Goal: Book appointment/travel/reservation

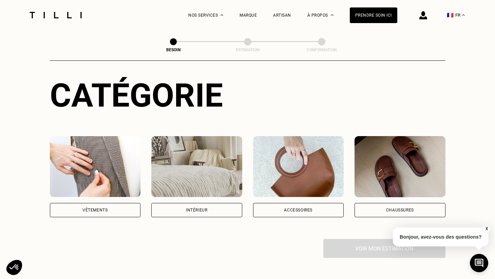
scroll to position [67, 0]
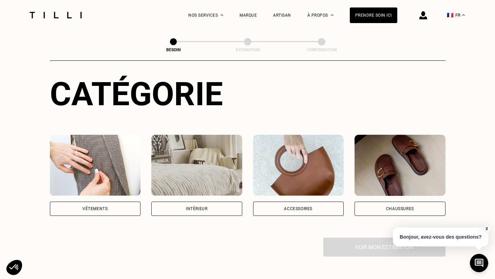
click at [98, 204] on div "Vêtements" at bounding box center [95, 208] width 91 height 14
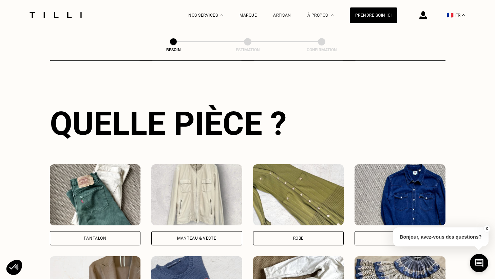
scroll to position [223, 0]
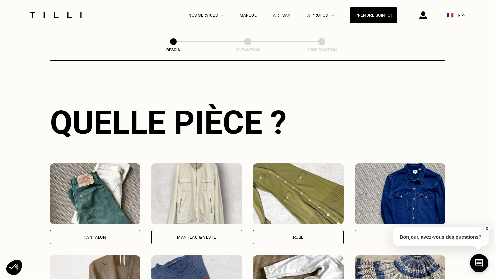
click at [102, 230] on div "Pantalon" at bounding box center [95, 237] width 91 height 14
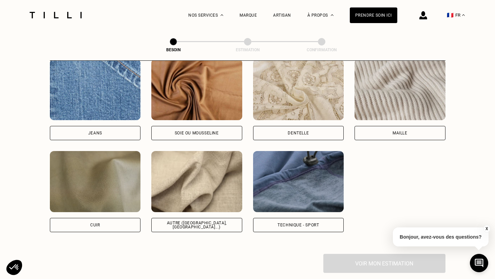
scroll to position [740, 0]
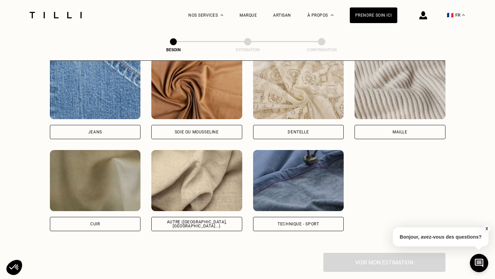
click at [190, 220] on div "Autre ([GEOGRAPHIC_DATA], [GEOGRAPHIC_DATA]...)" at bounding box center [196, 224] width 79 height 8
select select "FR"
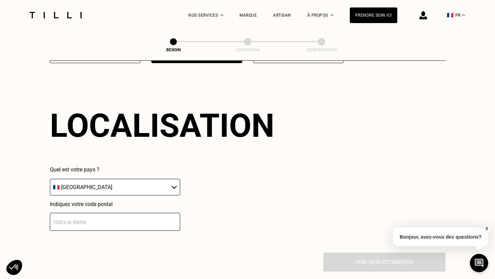
scroll to position [909, 0]
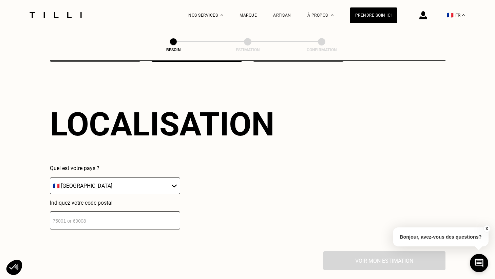
click at [143, 214] on input "number" at bounding box center [115, 220] width 130 height 18
type input "44000"
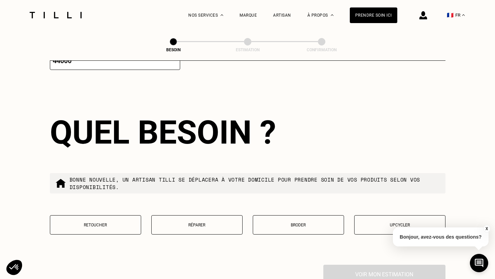
scroll to position [1077, 0]
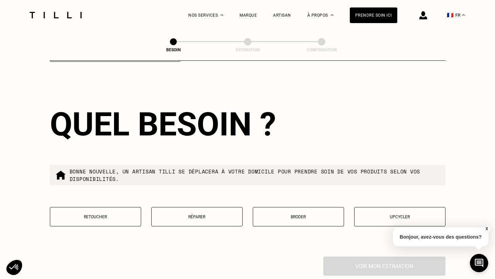
click at [113, 214] on p "Retoucher" at bounding box center [96, 216] width 84 height 5
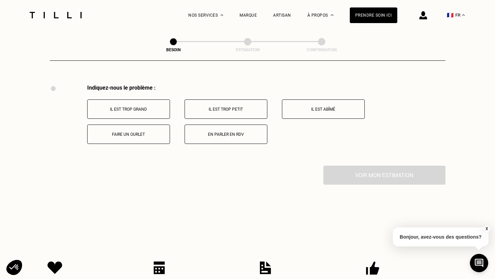
scroll to position [1250, 0]
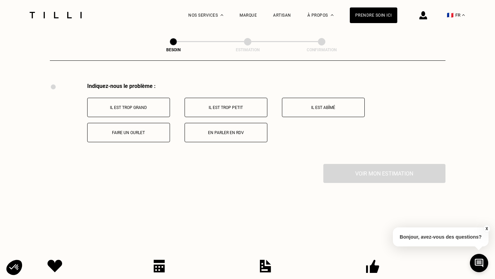
click at [133, 105] on p "Il est trop grand" at bounding box center [128, 107] width 75 height 5
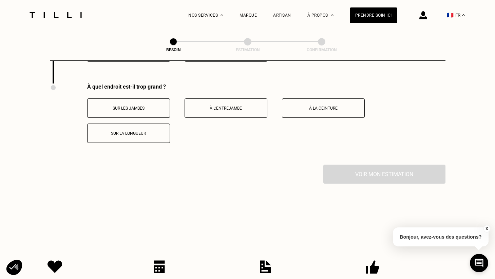
scroll to position [1331, 0]
click at [234, 104] on button "À l’entrejambe" at bounding box center [225, 107] width 83 height 19
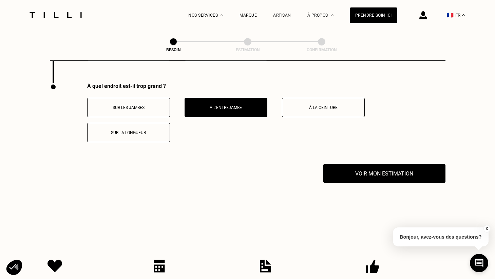
click at [287, 105] on p "À la ceinture" at bounding box center [322, 107] width 75 height 5
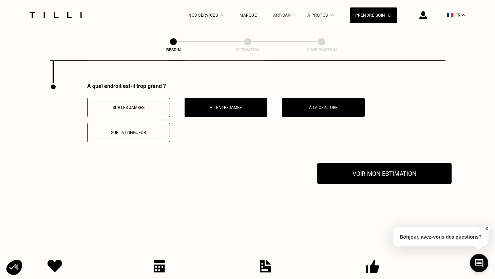
click at [347, 169] on button "Voir mon estimation" at bounding box center [384, 173] width 134 height 21
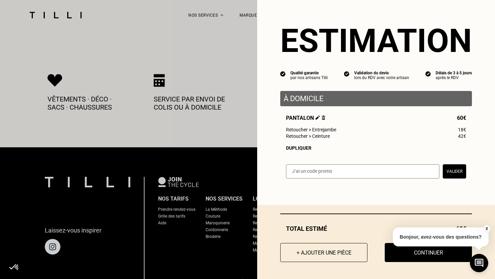
scroll to position [1518, 0]
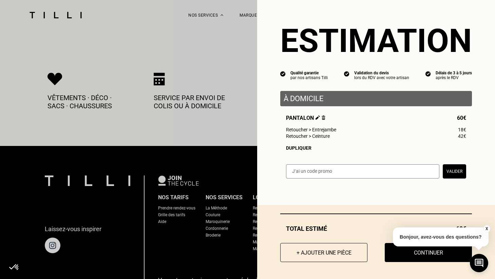
click at [485, 228] on button "X" at bounding box center [486, 228] width 7 height 7
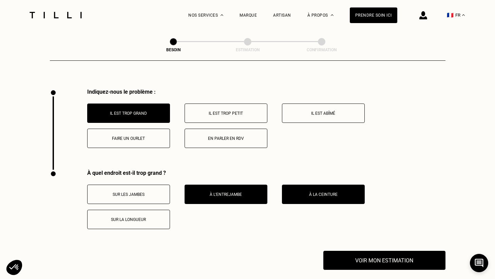
scroll to position [1242, 0]
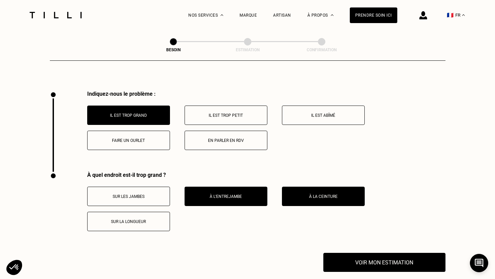
click at [137, 194] on p "Sur les jambes" at bounding box center [128, 196] width 75 height 5
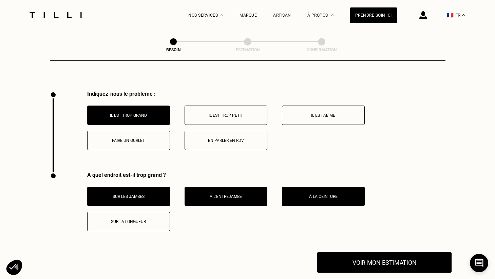
click at [367, 254] on button "Voir mon estimation" at bounding box center [384, 262] width 134 height 21
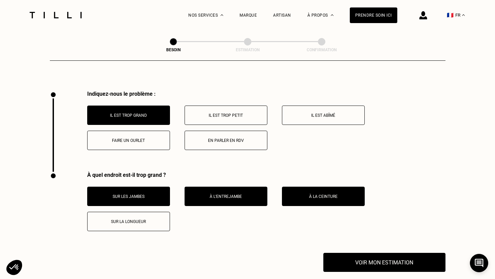
click at [127, 196] on button "Sur les jambes" at bounding box center [128, 195] width 83 height 19
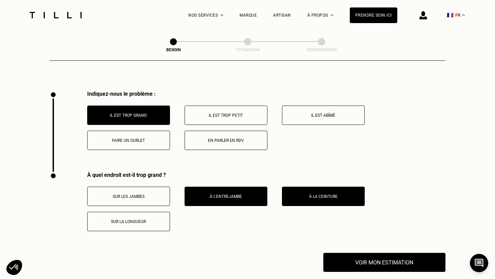
click at [145, 192] on button "Sur les jambes" at bounding box center [128, 195] width 83 height 19
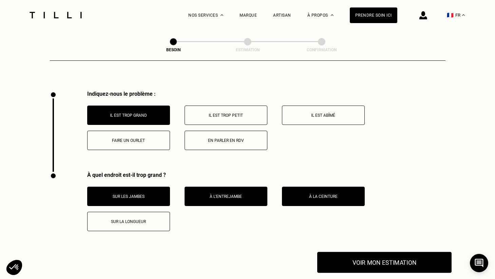
click at [356, 256] on button "Voir mon estimation" at bounding box center [384, 262] width 134 height 21
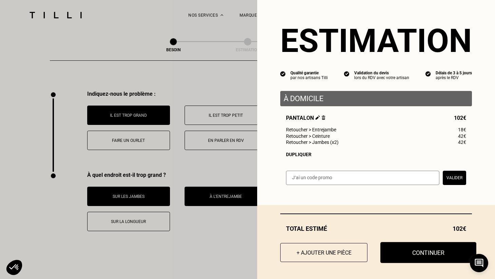
click at [395, 255] on button "Continuer" at bounding box center [428, 252] width 96 height 21
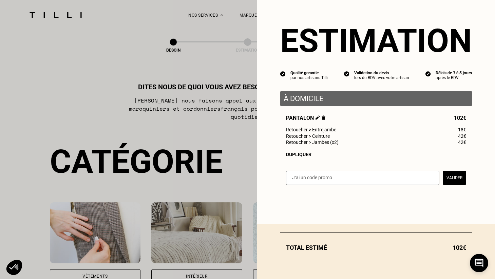
select select "FR"
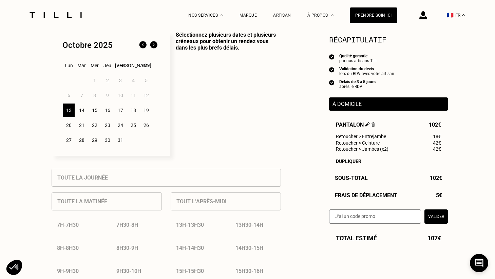
scroll to position [180, 0]
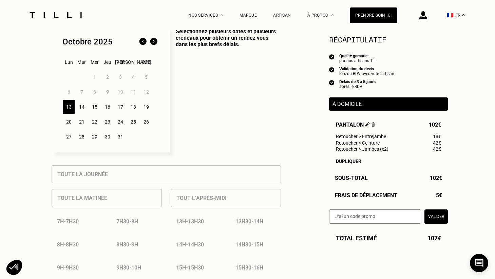
click at [83, 107] on div "14" at bounding box center [82, 107] width 12 height 14
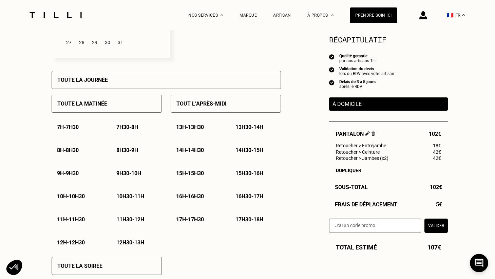
scroll to position [276, 0]
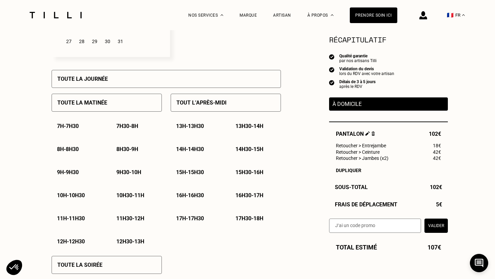
click at [196, 220] on p "17h - 17h30" at bounding box center [190, 218] width 28 height 6
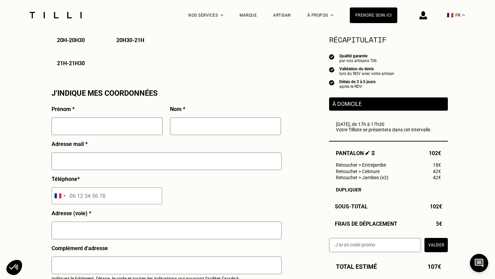
scroll to position [580, 0]
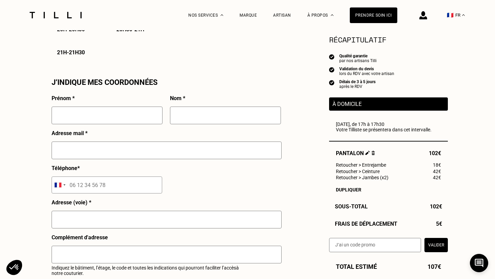
click at [125, 113] on input "text" at bounding box center [107, 115] width 111 height 18
type input "[PERSON_NAME]"
type input "FALGA"
type input "[EMAIL_ADDRESS][DOMAIN_NAME]"
type input "01 44 43 00 85"
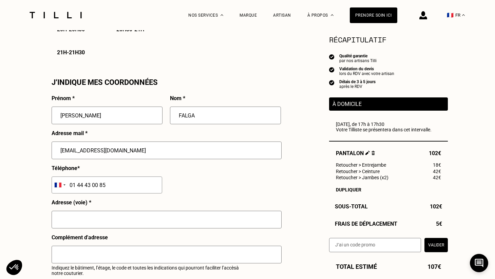
type input "[STREET_ADDRESS]"
type input "[GEOGRAPHIC_DATA]"
click at [110, 186] on input "01 44 43 00 85" at bounding box center [107, 184] width 110 height 17
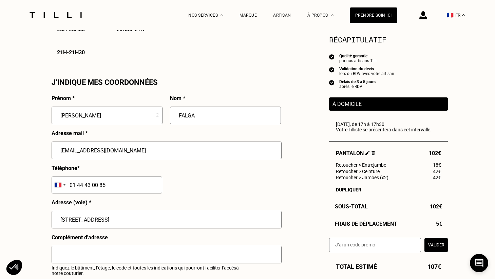
type input "06 64 83 31 27"
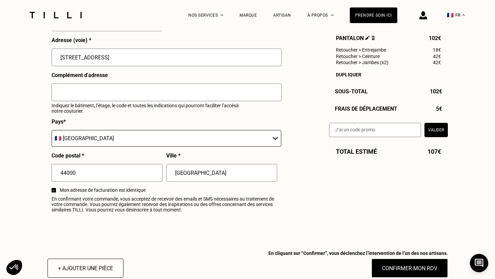
scroll to position [746, 0]
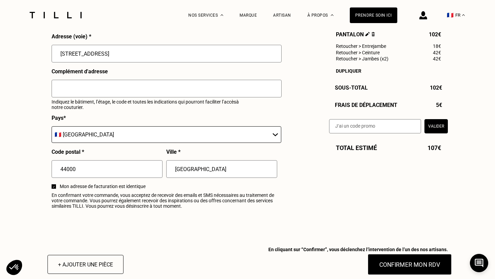
click at [420, 264] on button "Confirmer mon RDV" at bounding box center [409, 264] width 84 height 21
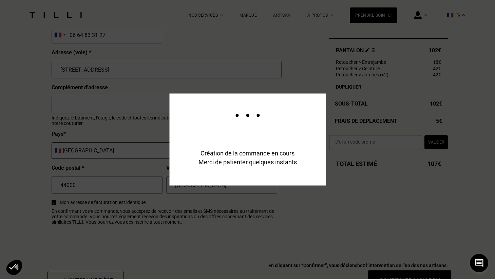
scroll to position [762, 0]
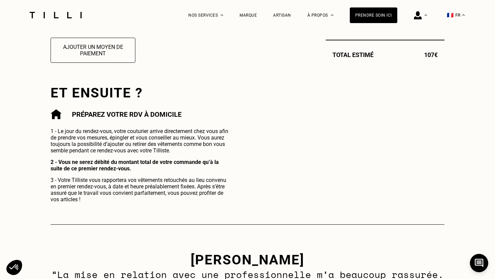
scroll to position [158, 0]
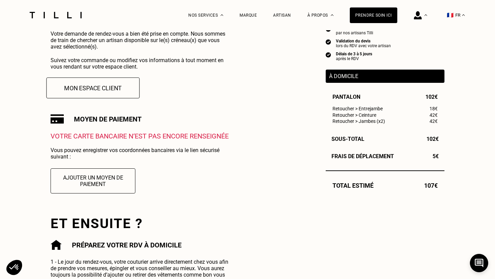
click at [114, 80] on button "Mon espace client" at bounding box center [92, 87] width 93 height 21
